Goal: Information Seeking & Learning: Learn about a topic

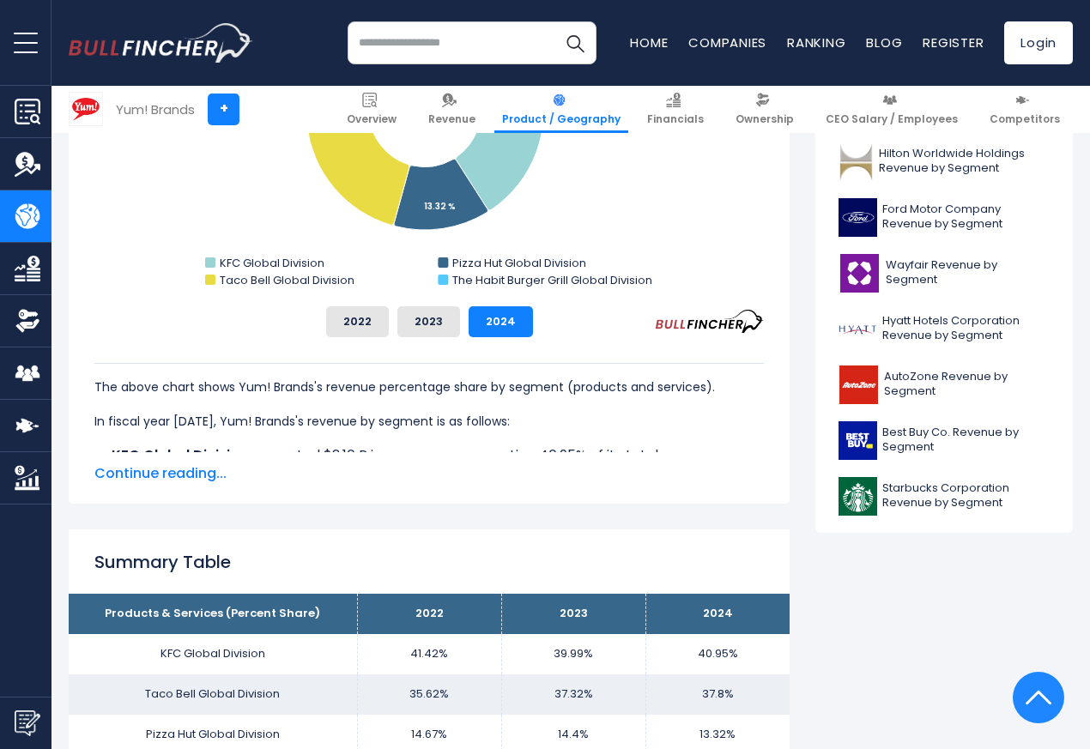
scroll to position [721, 0]
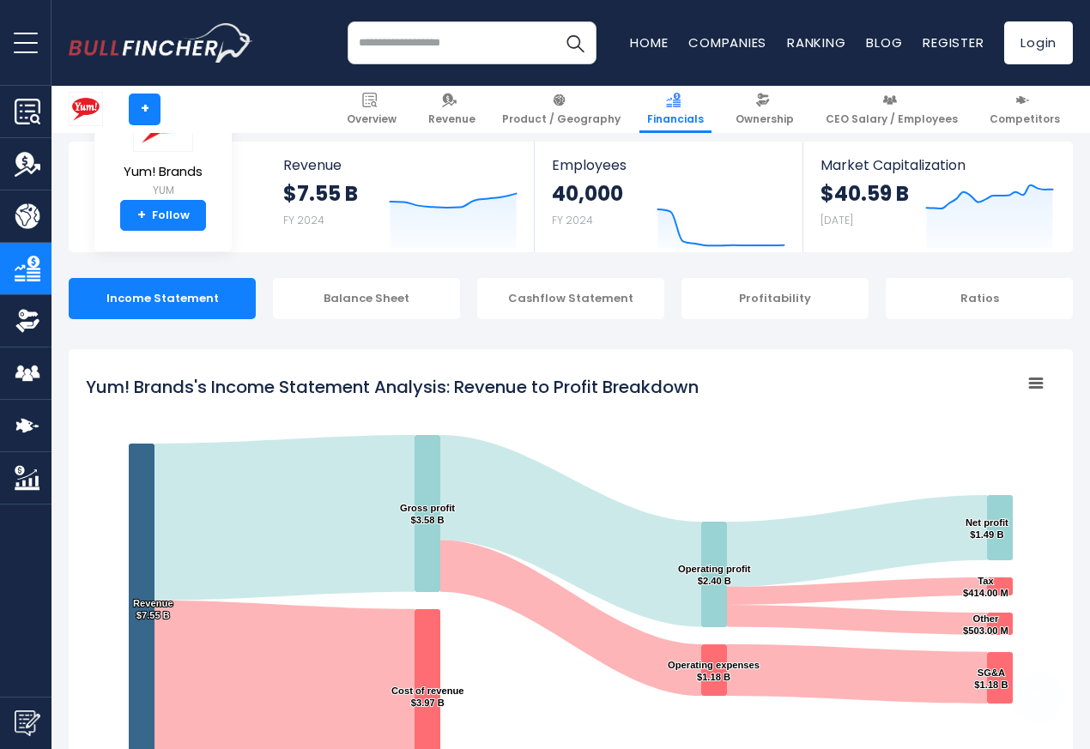
scroll to position [929, 0]
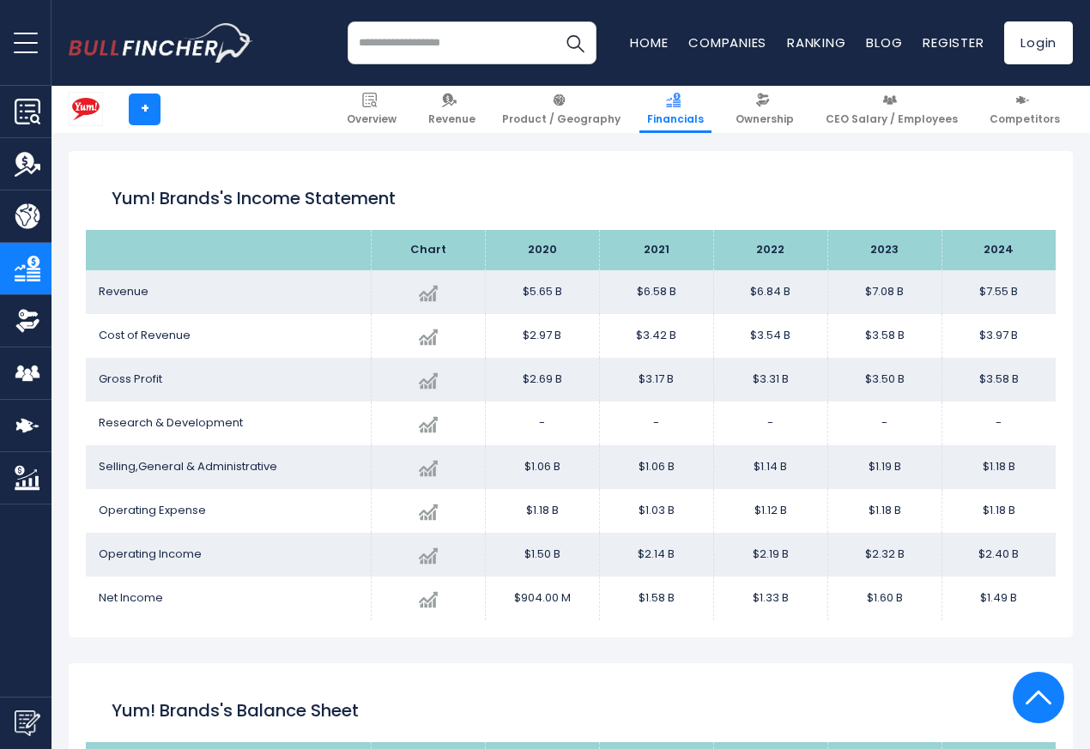
scroll to position [929, 0]
